Goal: Use online tool/utility

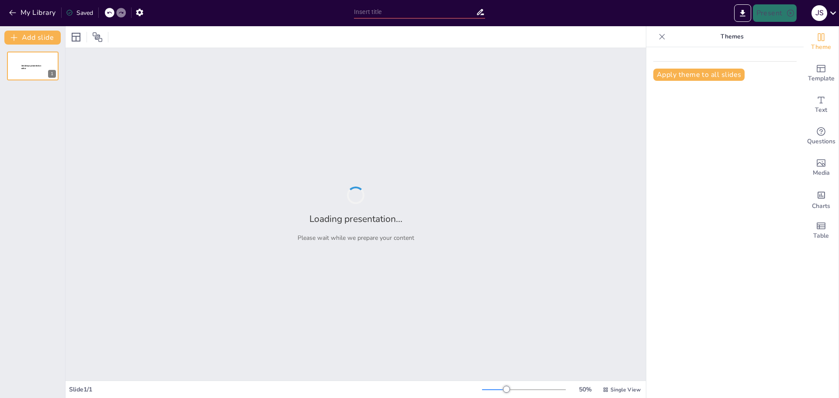
type input "**Patrones de Diseño en UML: Fundamentos y Relevancia**"
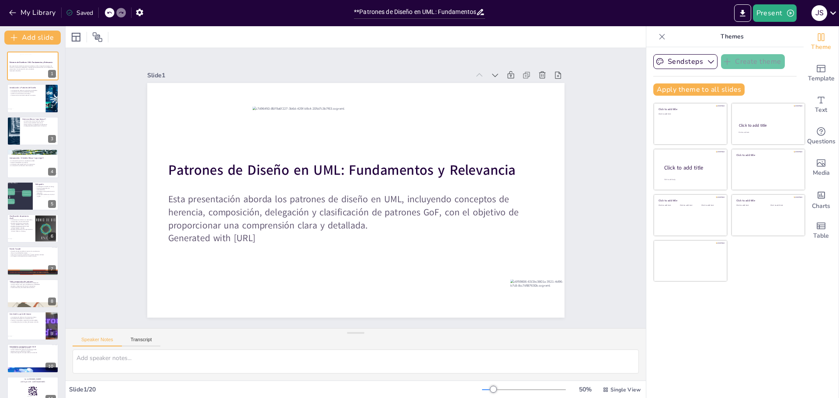
checkbox input "true"
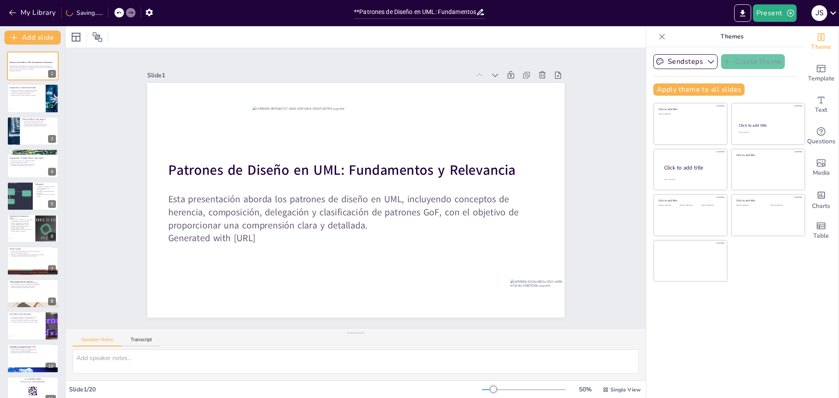
checkbox input "true"
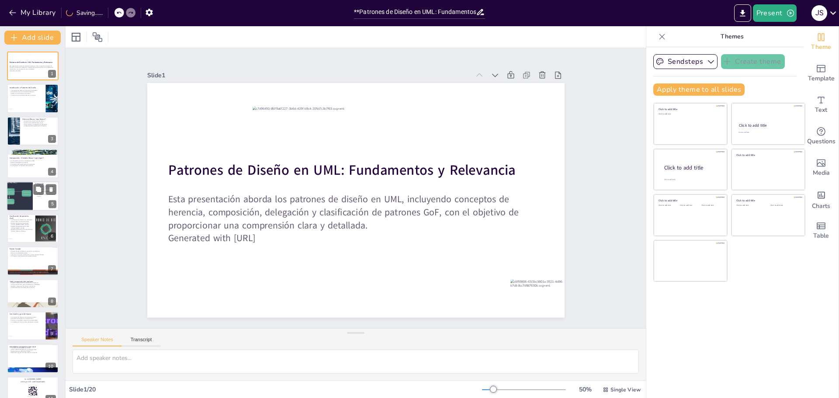
checkbox input "true"
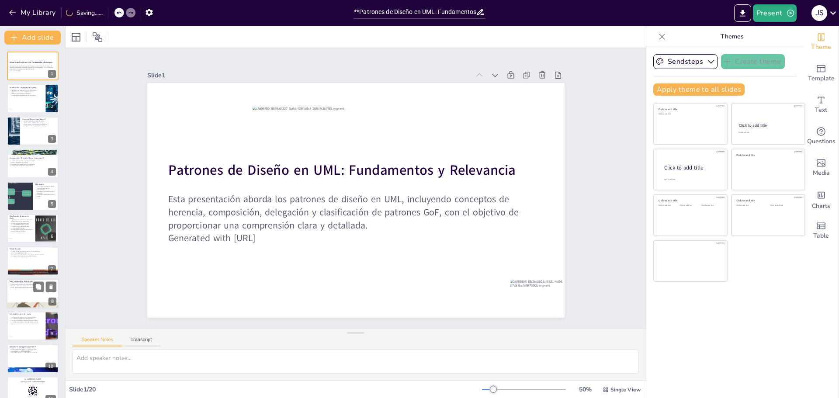
checkbox input "true"
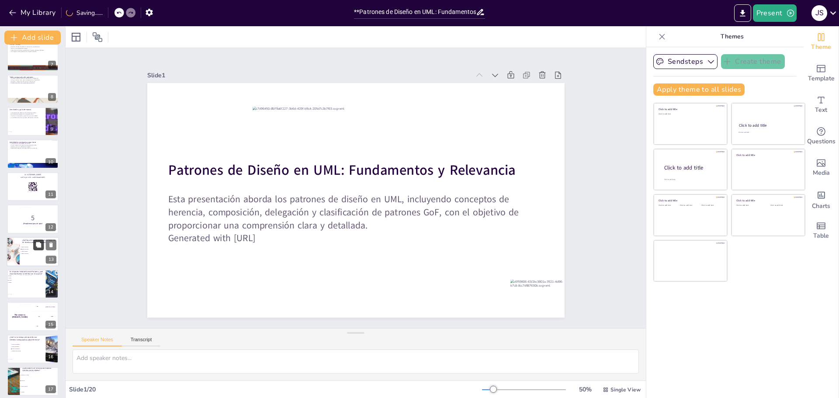
checkbox input "true"
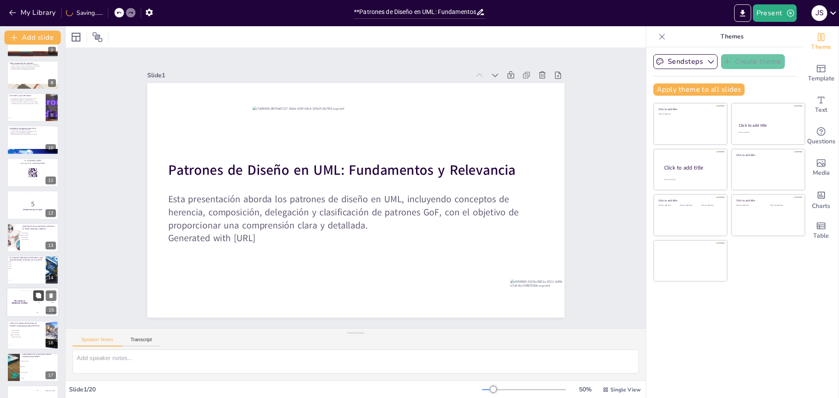
checkbox input "true"
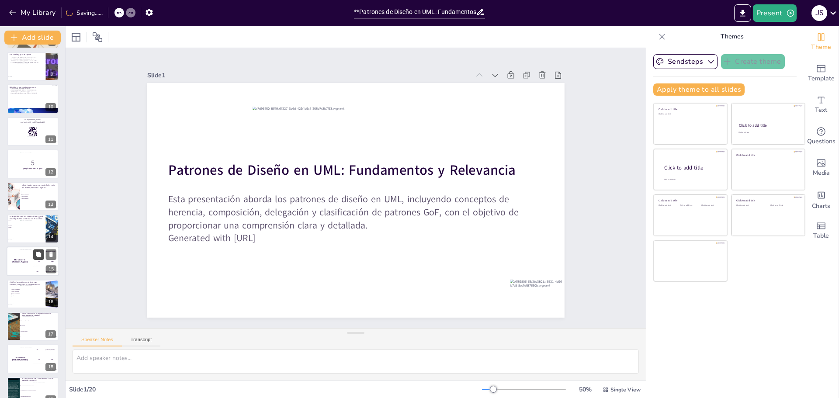
checkbox input "true"
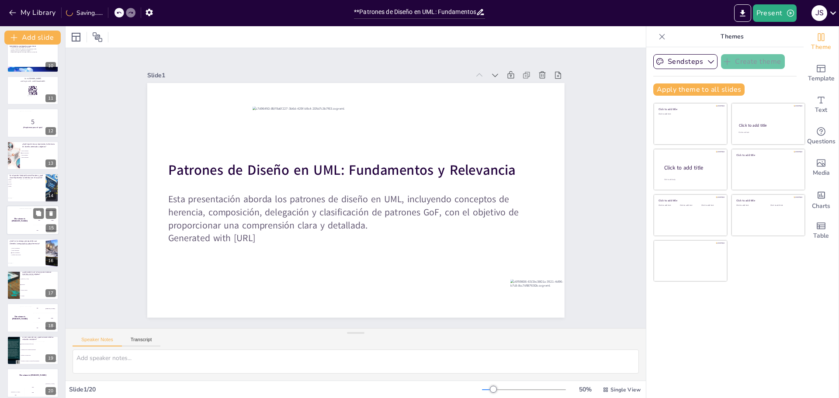
checkbox input "true"
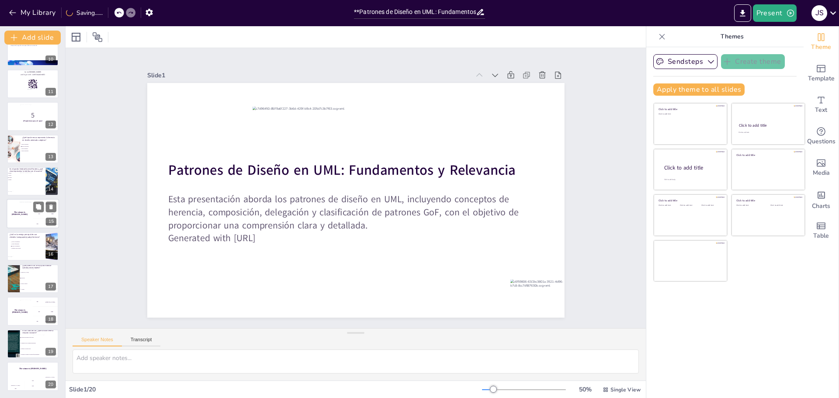
checkbox input "true"
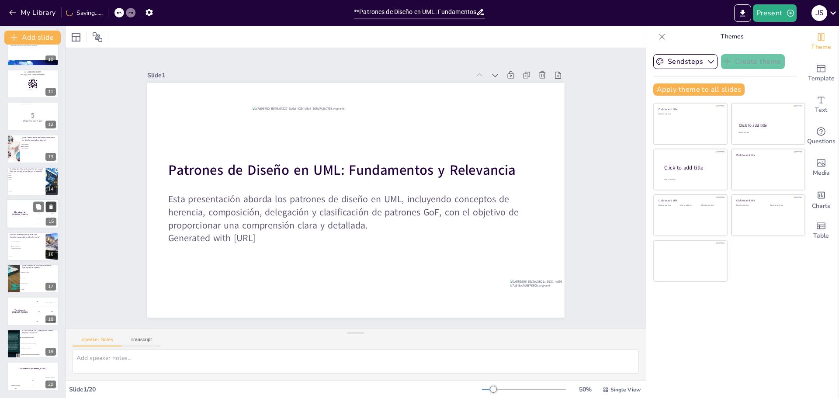
checkbox input "true"
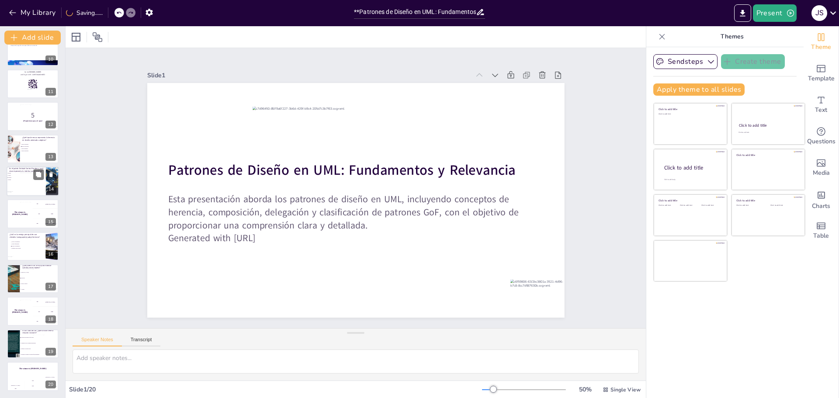
checkbox input "true"
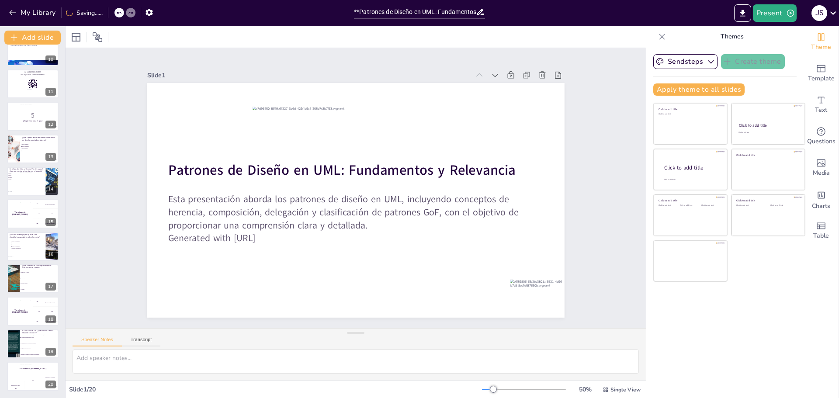
checkbox input "true"
